Goal: Transaction & Acquisition: Book appointment/travel/reservation

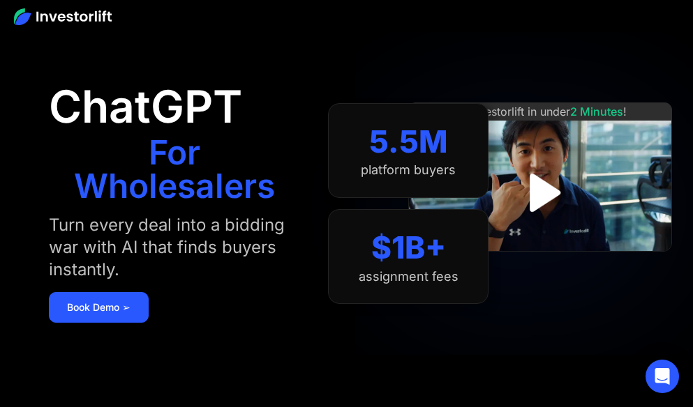
click at [84, 17] on img at bounding box center [63, 16] width 98 height 17
click at [49, 13] on img at bounding box center [63, 16] width 98 height 17
click at [22, 17] on img at bounding box center [63, 16] width 98 height 17
click at [143, 306] on link "Book Demo ➢" at bounding box center [99, 307] width 100 height 31
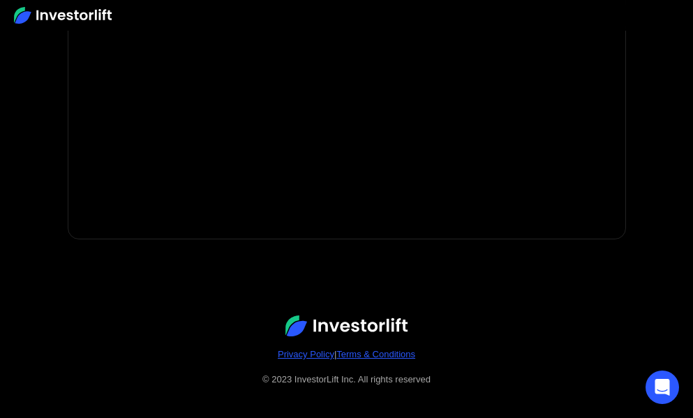
scroll to position [417, 0]
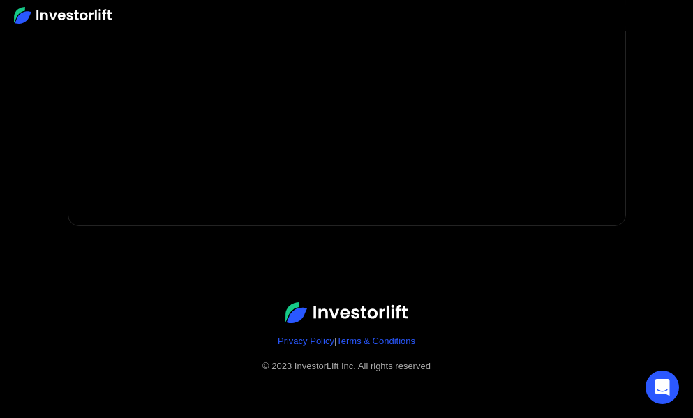
click at [359, 309] on img at bounding box center [346, 312] width 122 height 21
click at [371, 308] on img at bounding box center [346, 312] width 122 height 21
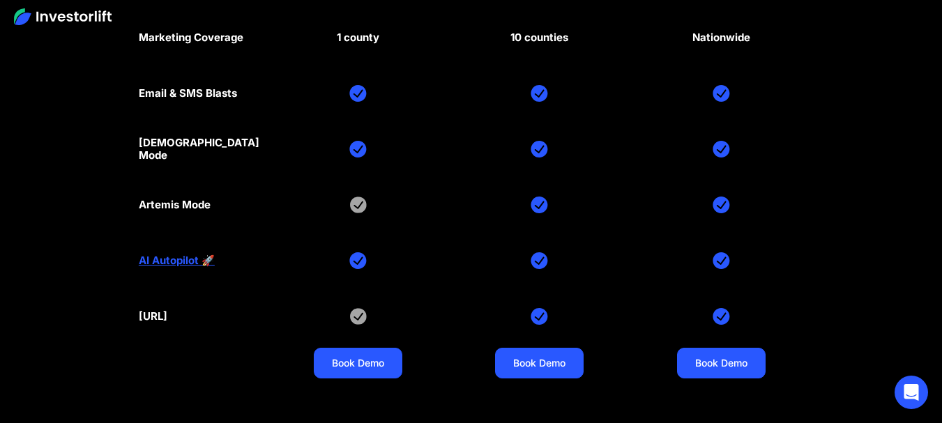
scroll to position [6356, 0]
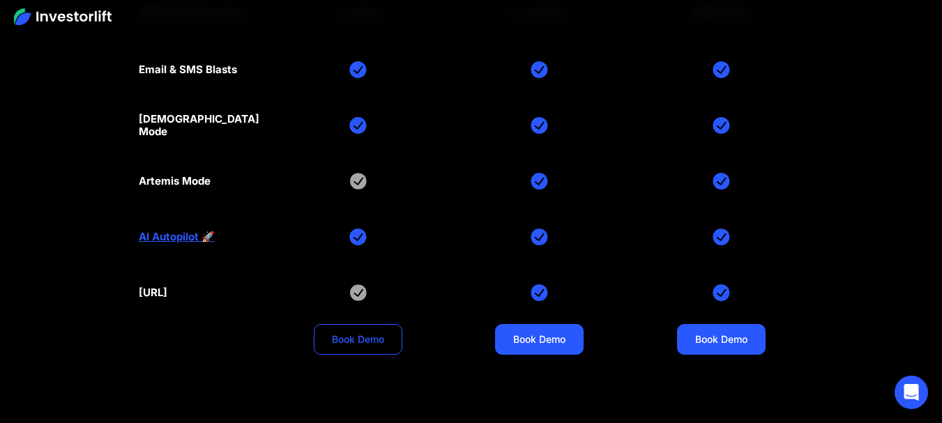
drag, startPoint x: 381, startPoint y: 321, endPoint x: 375, endPoint y: 316, distance: 7.4
click at [375, 324] on link "Book Demo" at bounding box center [358, 339] width 89 height 31
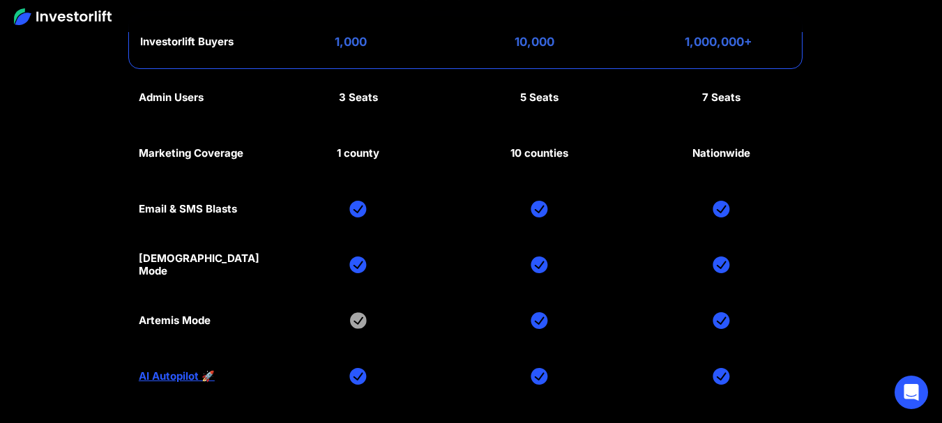
scroll to position [6314, 0]
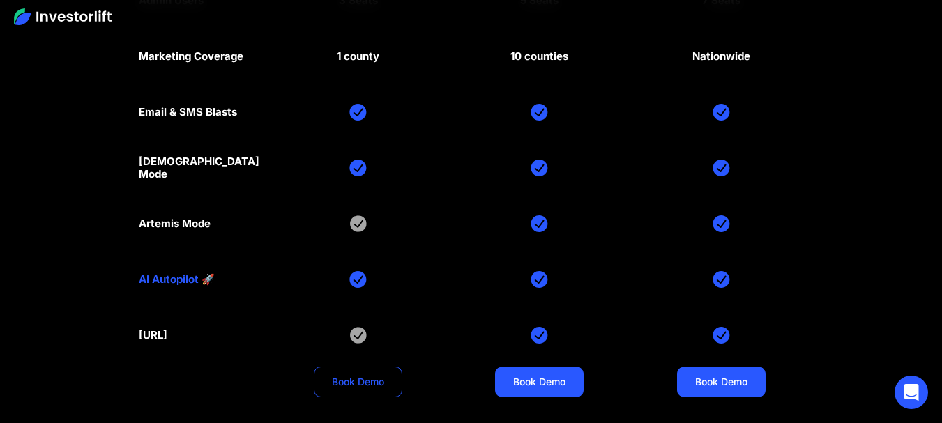
click at [372, 367] on link "Book Demo" at bounding box center [358, 382] width 89 height 31
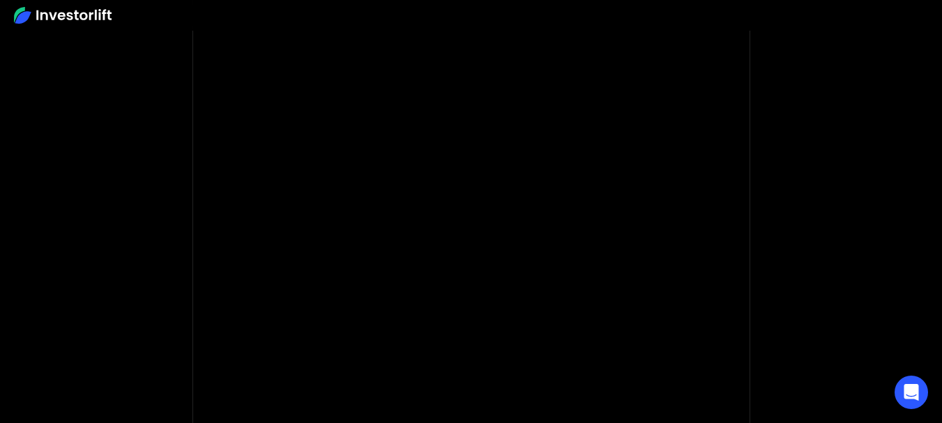
scroll to position [173, 0]
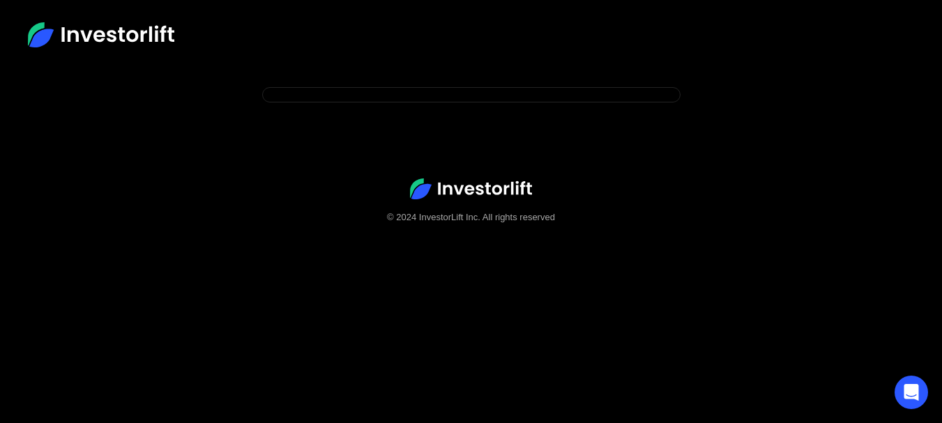
click at [636, 51] on div at bounding box center [471, 35] width 942 height 70
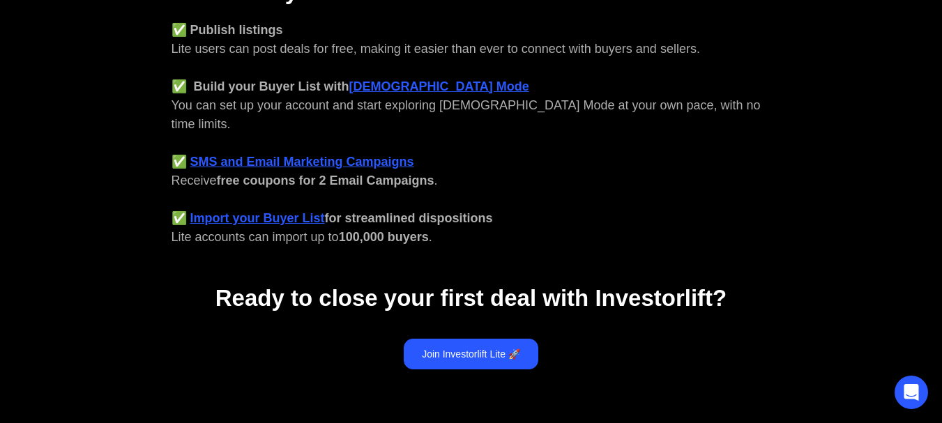
scroll to position [636, 0]
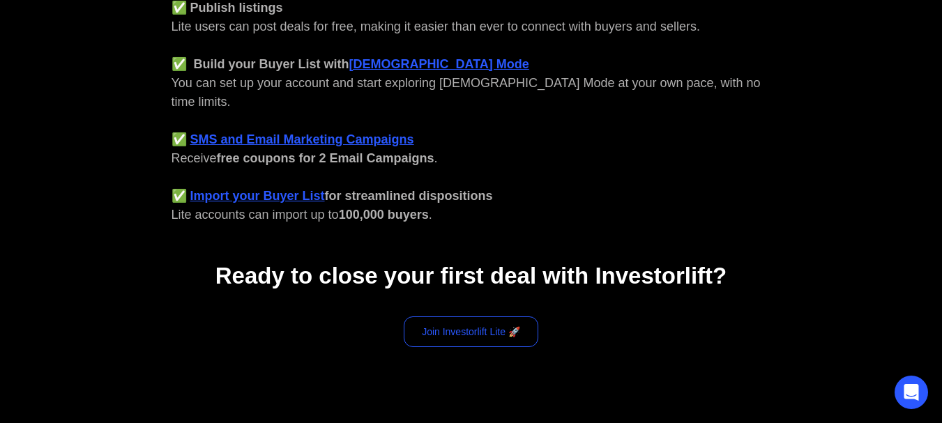
click at [460, 317] on link "Join Investorlift Lite 🚀" at bounding box center [471, 332] width 135 height 31
